Goal: Task Accomplishment & Management: Complete application form

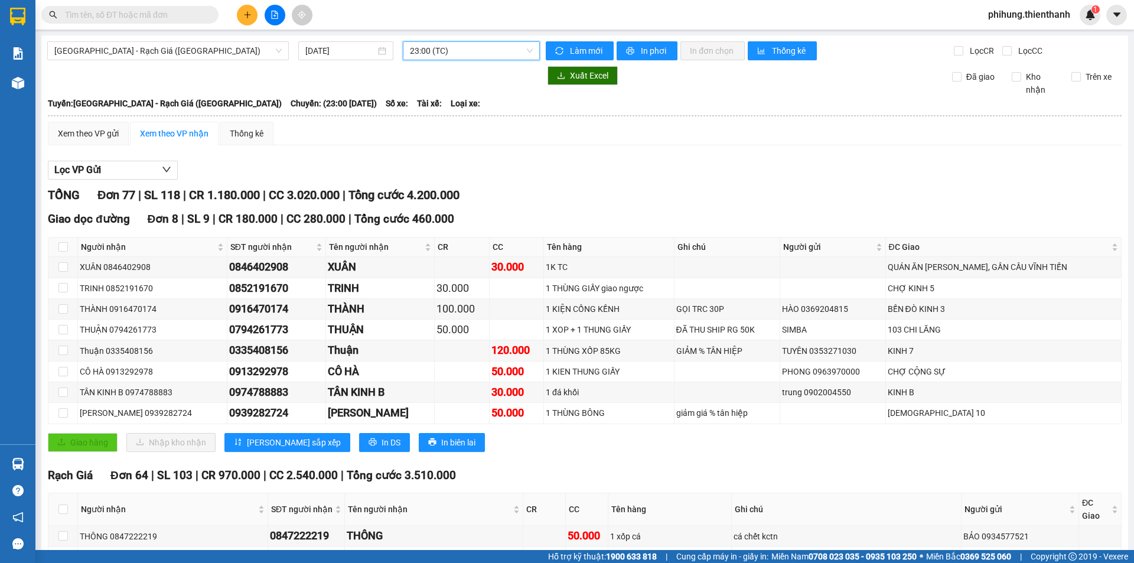
click at [253, 15] on button at bounding box center [247, 15] width 21 height 21
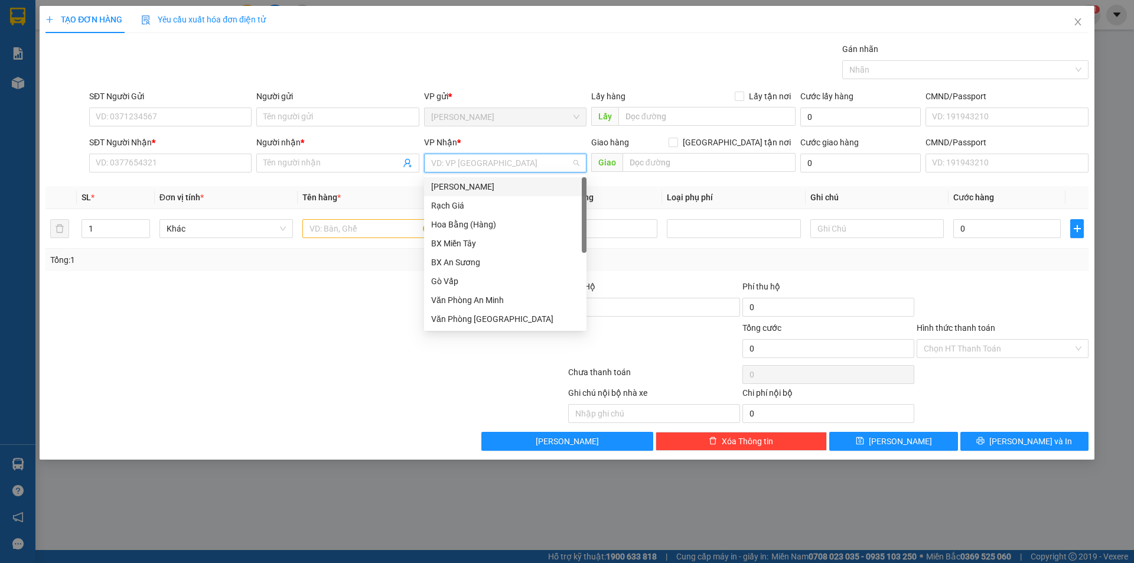
click at [480, 160] on input "search" at bounding box center [501, 163] width 140 height 18
click at [474, 211] on div "Rạch Giá" at bounding box center [505, 205] width 148 height 13
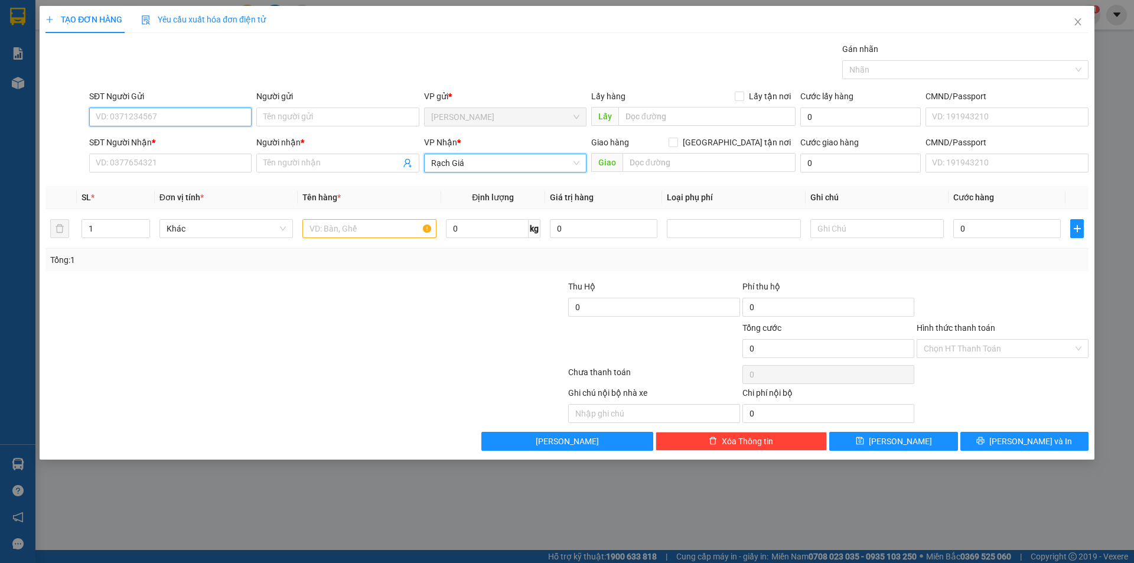
click at [171, 118] on input "SĐT Người Gửi" at bounding box center [170, 117] width 162 height 19
paste input "0772934441"
type input "0772934441"
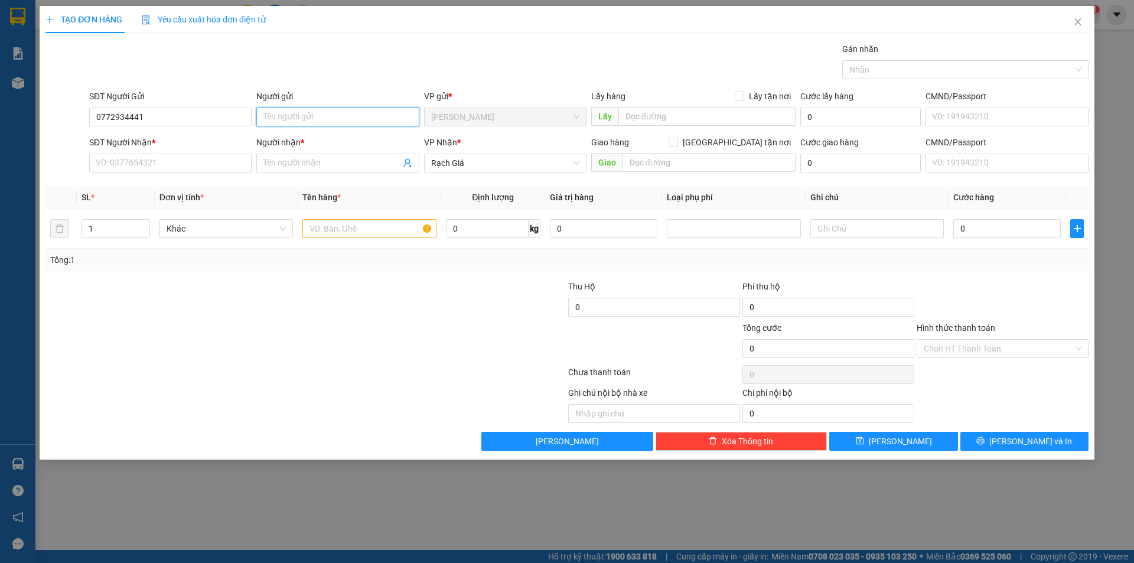
click at [300, 122] on input "Người gửi" at bounding box center [337, 117] width 162 height 19
paste input "NGUYÊN"
type input "NGUYÊN"
click at [203, 169] on input "SĐT Người Nhận *" at bounding box center [170, 163] width 162 height 19
click at [157, 161] on input "SĐT Người Nhận *" at bounding box center [170, 163] width 162 height 19
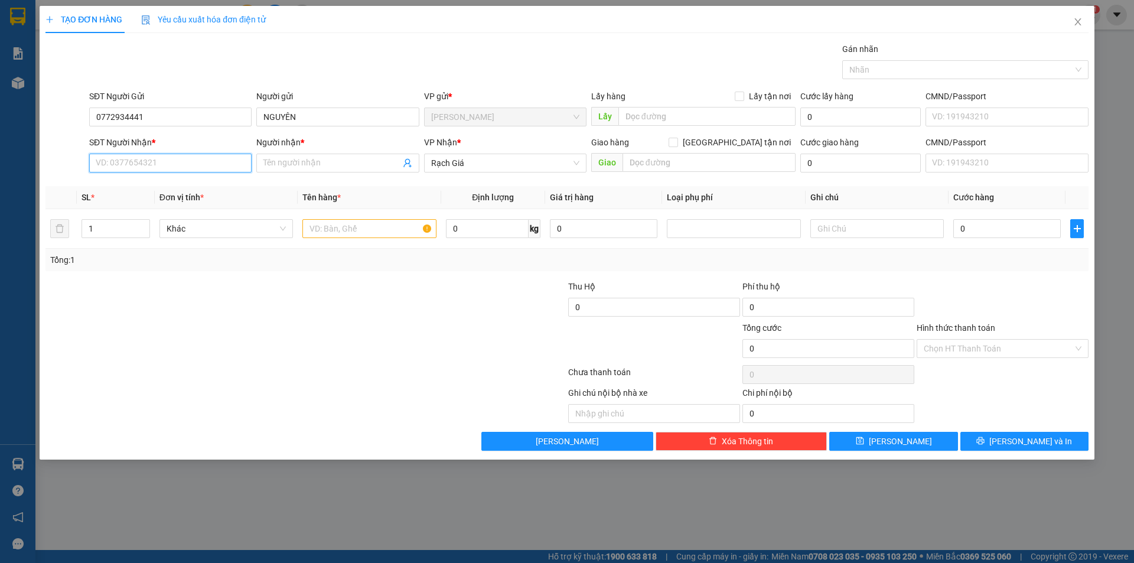
paste input "0941776072"
type input "0941776072"
click at [336, 167] on input "Người nhận *" at bounding box center [331, 163] width 136 height 13
paste input "HIẾU"
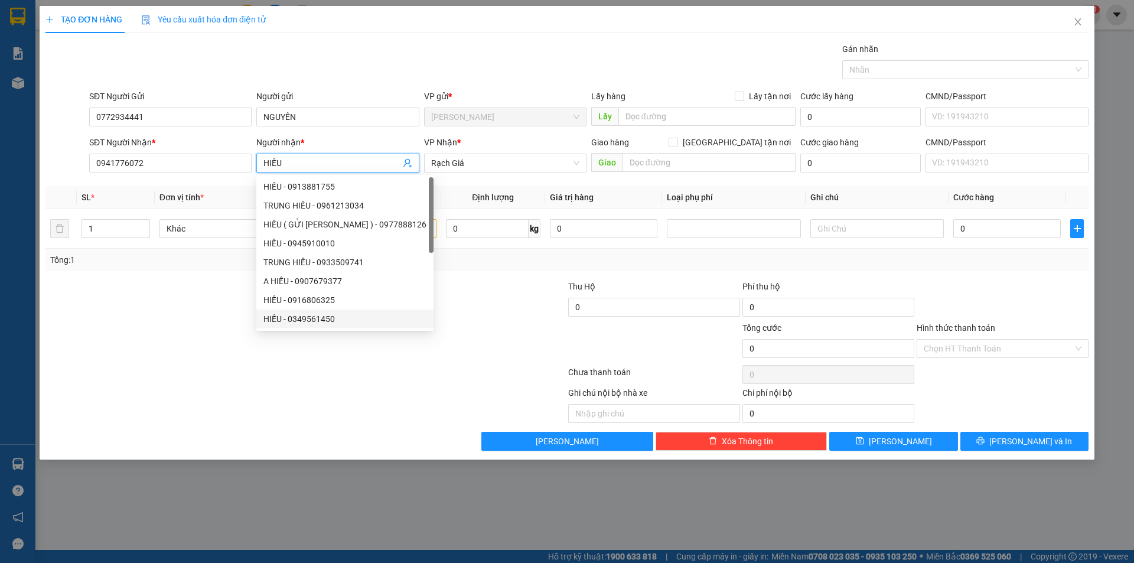
type input "HIẾU"
click at [171, 312] on div at bounding box center [218, 300] width 349 height 41
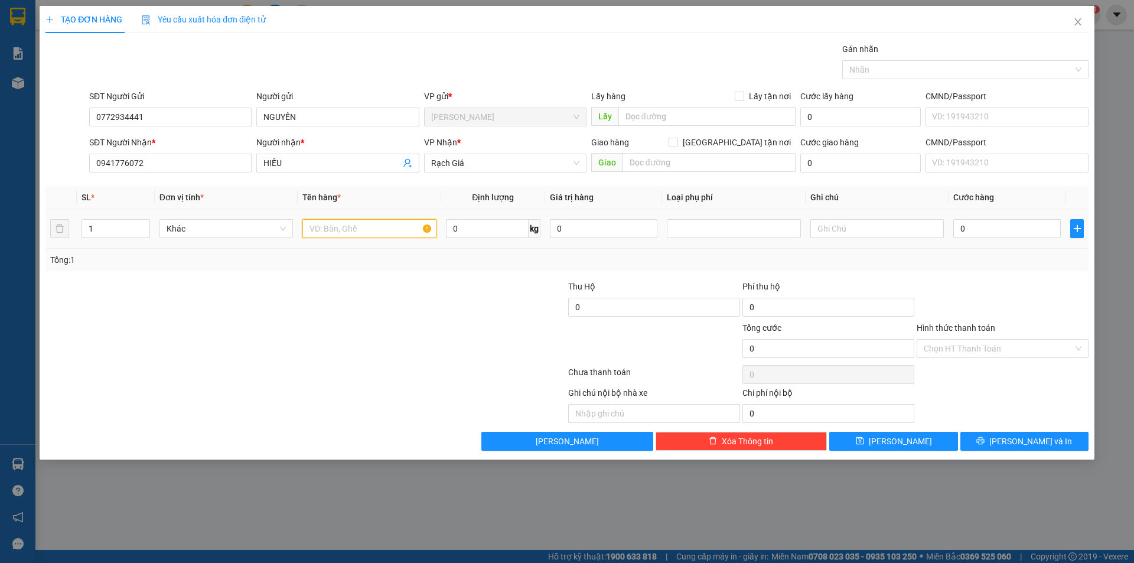
click at [372, 231] on input "text" at bounding box center [369, 228] width 134 height 19
type input "1 THÙNG XỐP TÔM TÍCH"
click at [996, 236] on input "0" at bounding box center [1008, 228] width 108 height 19
type input "5"
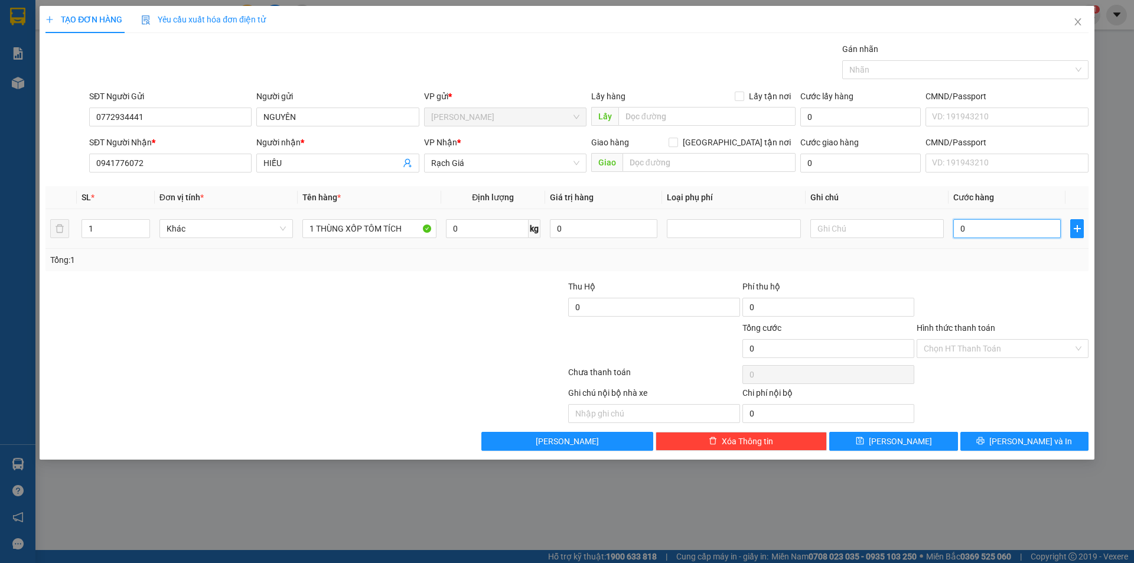
type input "5"
type input "50"
type input "500"
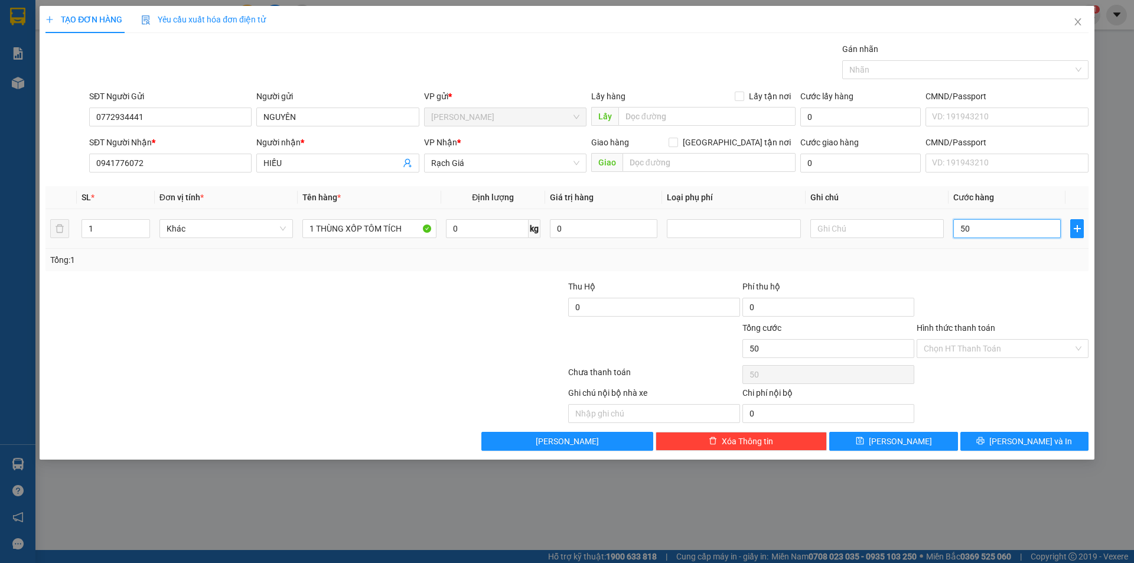
type input "500"
type input "5.000"
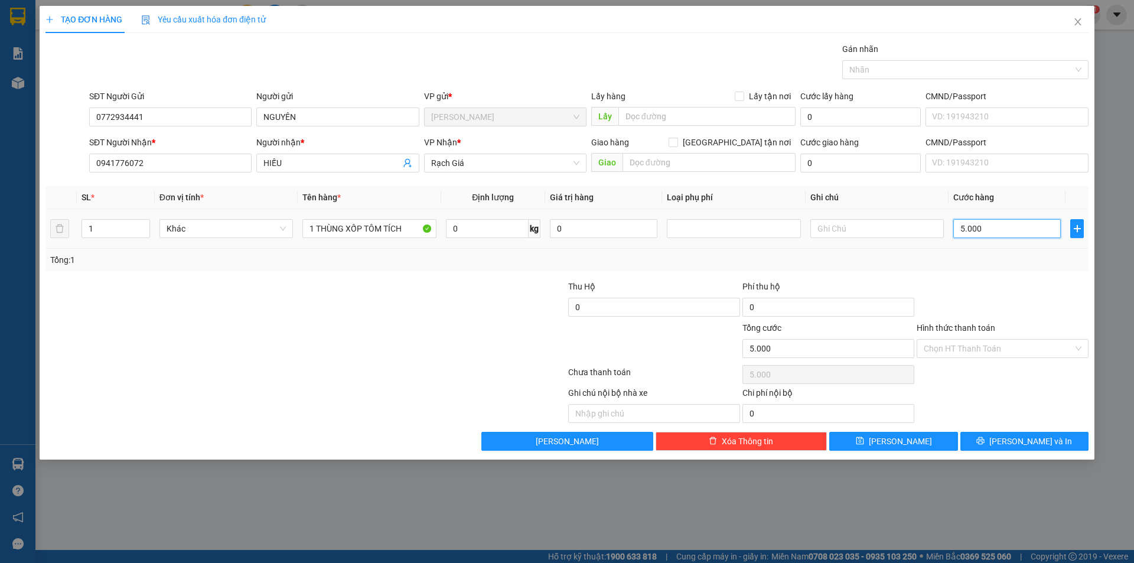
type input "50.000"
click at [877, 234] on input "text" at bounding box center [878, 228] width 134 height 19
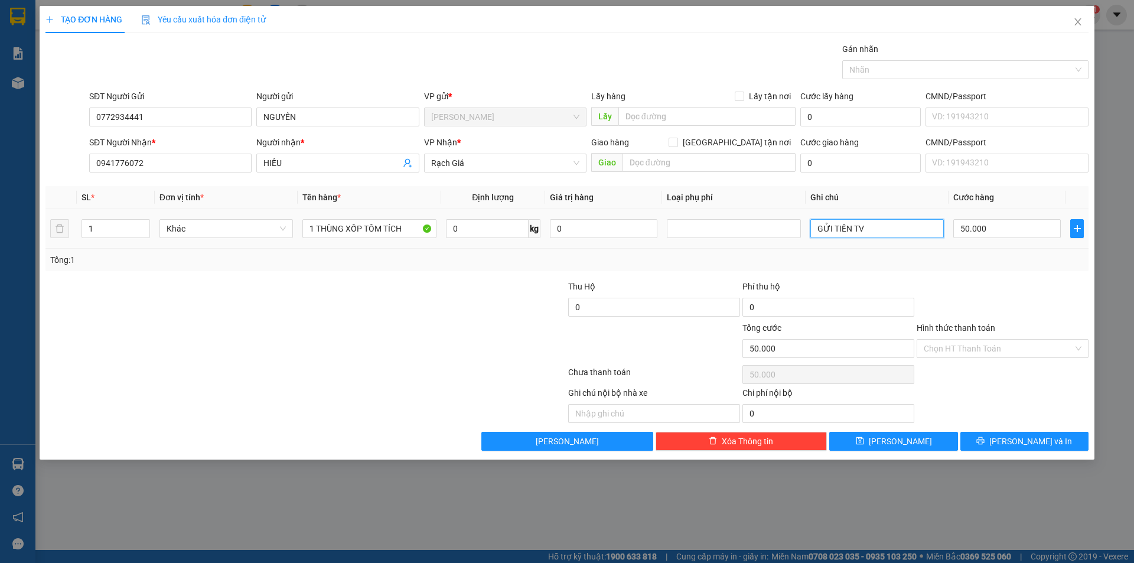
click at [877, 234] on input "GỬI TIỀN TV" at bounding box center [878, 228] width 134 height 19
type input "GỬI TIỀN TV"
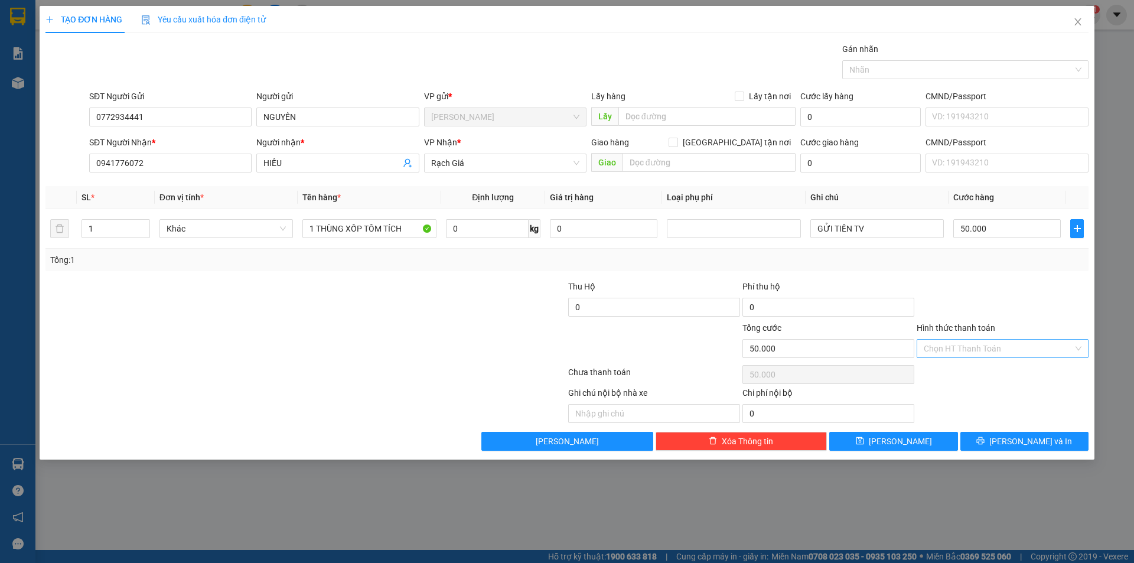
click at [975, 356] on input "Hình thức thanh toán" at bounding box center [998, 349] width 149 height 18
click at [970, 375] on div "Tại văn phòng" at bounding box center [1003, 372] width 158 height 13
type input "0"
click at [984, 438] on button "[PERSON_NAME] và In" at bounding box center [1025, 441] width 128 height 19
